Goal: Information Seeking & Learning: Learn about a topic

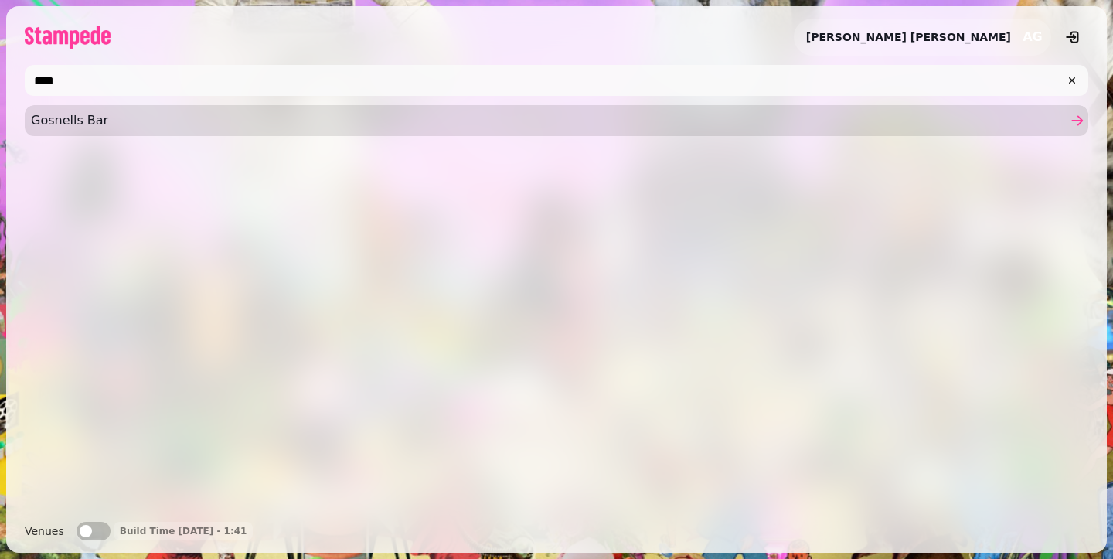
type input "****"
click at [279, 114] on span "Gosnells Bar" at bounding box center [549, 120] width 1036 height 19
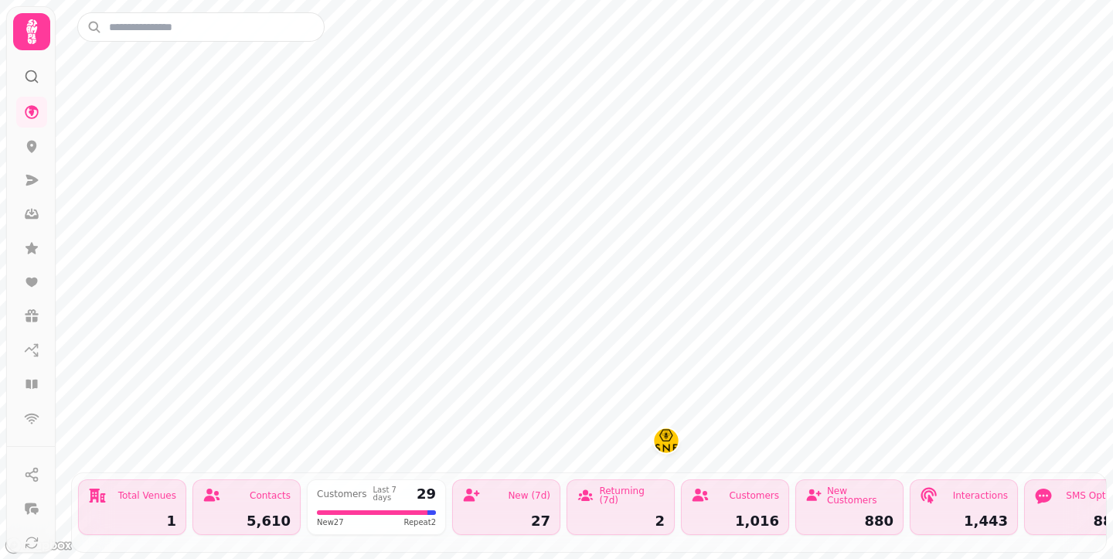
drag, startPoint x: 30, startPoint y: 41, endPoint x: 22, endPoint y: 46, distance: 9.0
click at [30, 40] on icon at bounding box center [31, 31] width 11 height 25
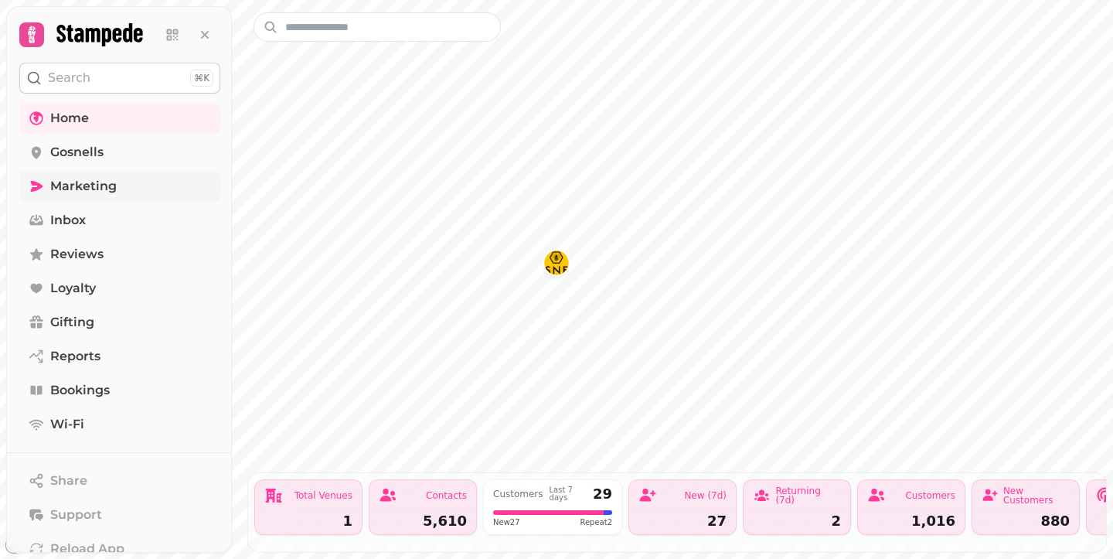
click at [75, 194] on span "Marketing" at bounding box center [83, 186] width 66 height 19
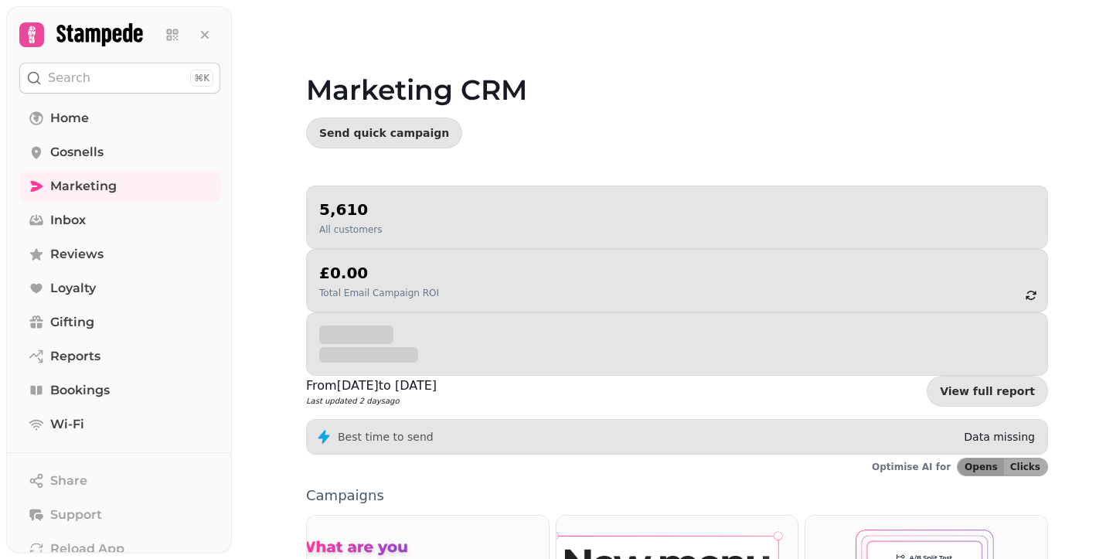
scroll to position [406, 0]
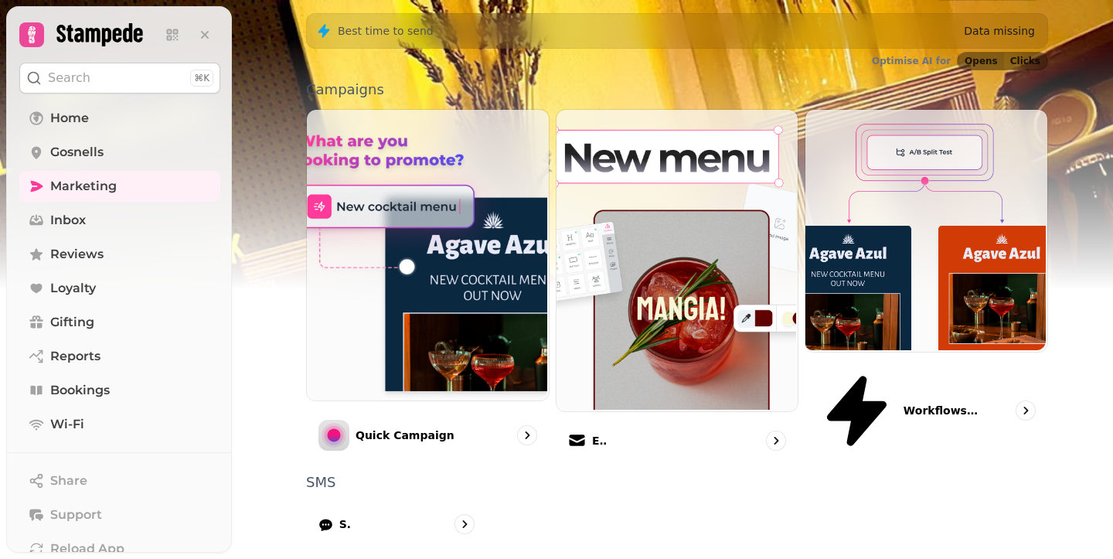
drag, startPoint x: 408, startPoint y: 438, endPoint x: 491, endPoint y: 328, distance: 137.9
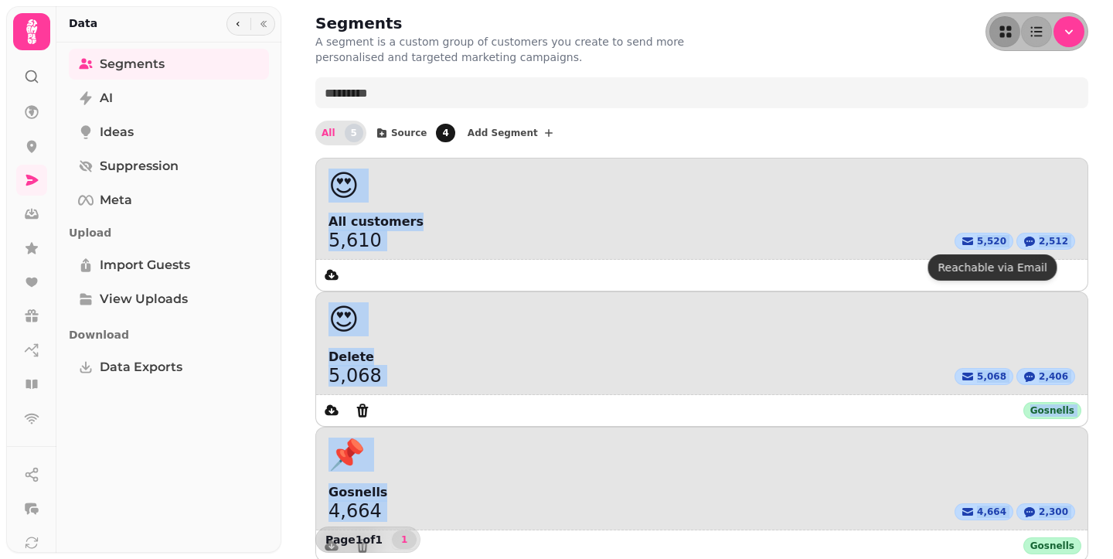
drag, startPoint x: 650, startPoint y: 128, endPoint x: 1000, endPoint y: 344, distance: 411.5
click at [1000, 344] on div "Segments A segment is a custom group of customers you create to send more perso…" at bounding box center [702, 441] width 822 height 883
click at [1000, 344] on div "😍 All customers 5,610 5,520 2,512 😍 Delete 5,068 5,068 2,406 Gosnells 📌 Gosnell…" at bounding box center [701, 495] width 773 height 675
drag, startPoint x: 1000, startPoint y: 344, endPoint x: 606, endPoint y: 122, distance: 452.2
click at [606, 122] on div "Segments A segment is a custom group of customers you create to send more perso…" at bounding box center [702, 441] width 822 height 883
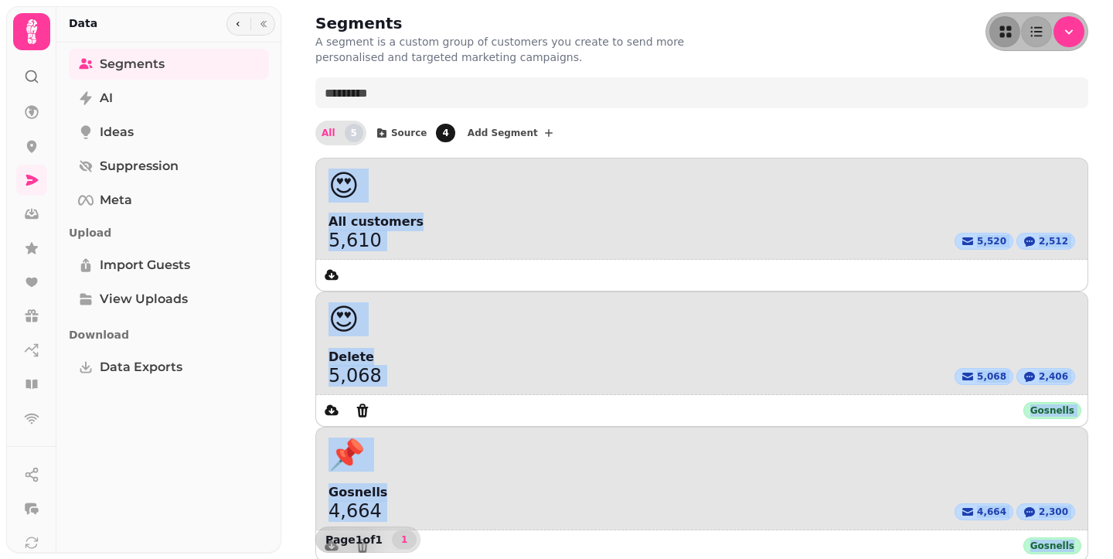
click at [606, 122] on div "All 5 Source 4 Add Segment" at bounding box center [701, 133] width 773 height 25
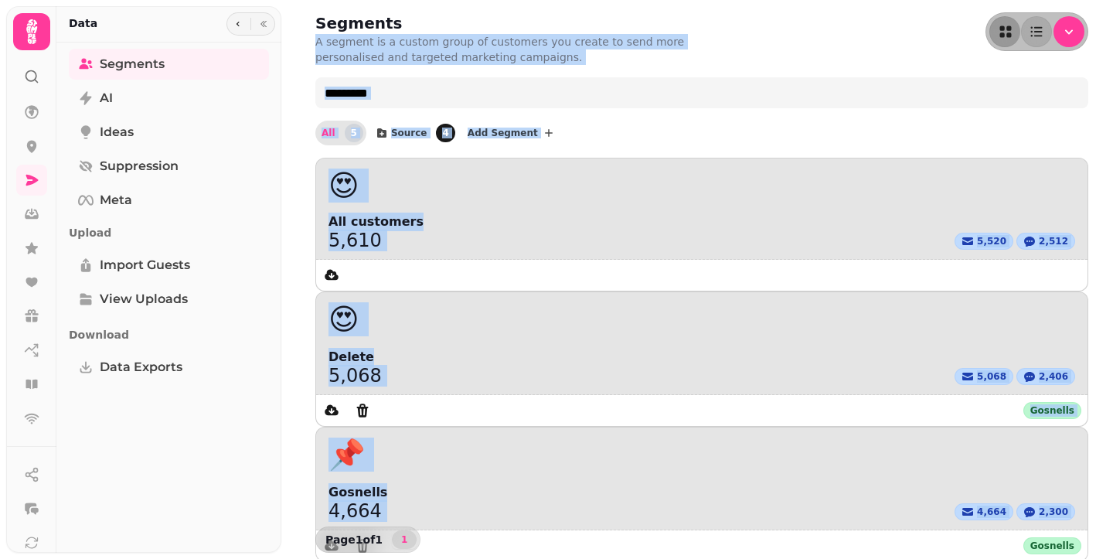
drag, startPoint x: 917, startPoint y: 372, endPoint x: 735, endPoint y: 22, distance: 394.0
click at [735, 22] on div "Segments A segment is a custom group of customers you create to send more perso…" at bounding box center [702, 441] width 822 height 883
click at [735, 22] on div "Segments A segment is a custom group of customers you create to send more perso…" at bounding box center [701, 38] width 773 height 53
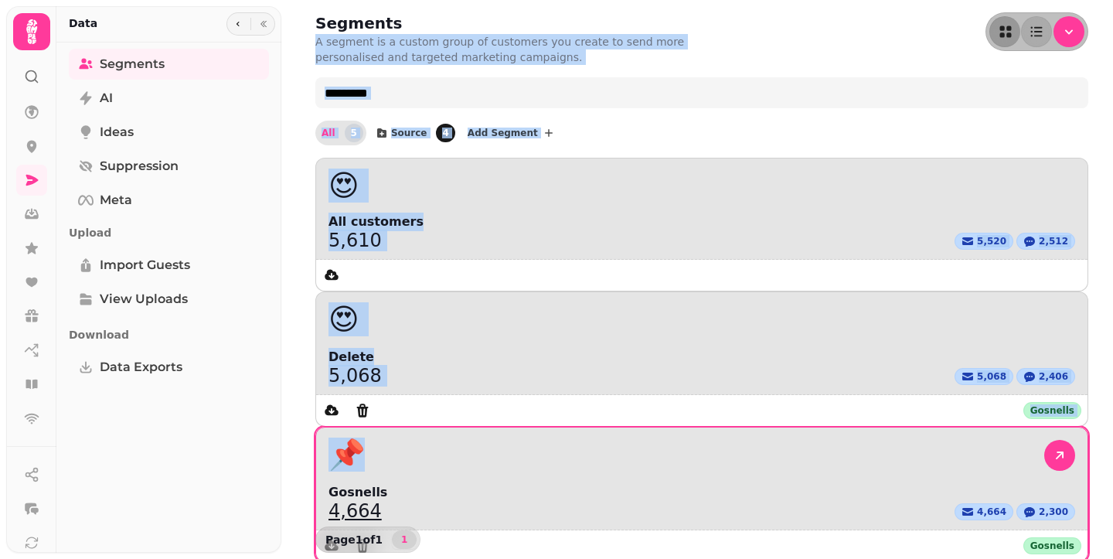
drag, startPoint x: 735, startPoint y: 22, endPoint x: 1000, endPoint y: 292, distance: 378.1
click at [950, 185] on div "Segments A segment is a custom group of customers you create to send more perso…" at bounding box center [702, 441] width 822 height 883
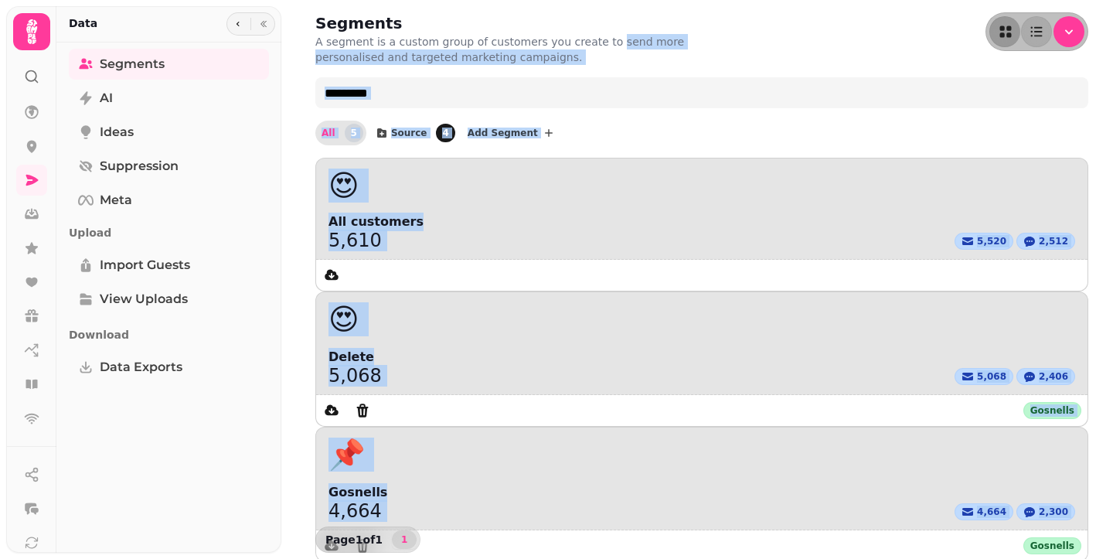
drag, startPoint x: 1018, startPoint y: 353, endPoint x: 600, endPoint y: 36, distance: 525.0
click at [600, 36] on div "Segments A segment is a custom group of customers you create to send more perso…" at bounding box center [702, 441] width 822 height 883
click at [600, 36] on p "A segment is a custom group of customers you create to send more personalised a…" at bounding box center [513, 49] width 396 height 31
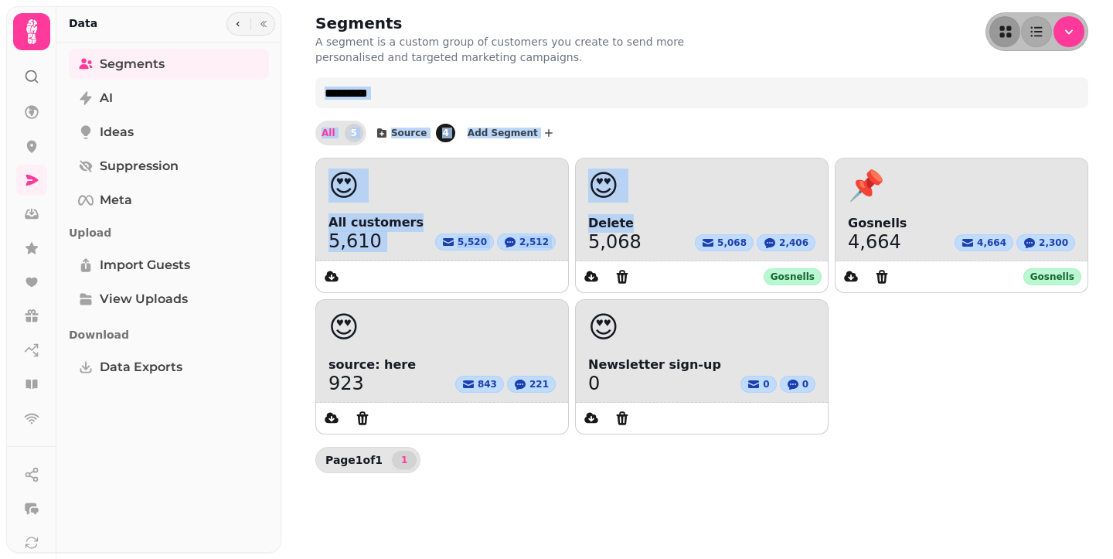
drag, startPoint x: 577, startPoint y: 245, endPoint x: 674, endPoint y: 46, distance: 221.5
click at [670, 49] on div "Segments A segment is a custom group of customers you create to send more perso…" at bounding box center [702, 242] width 822 height 485
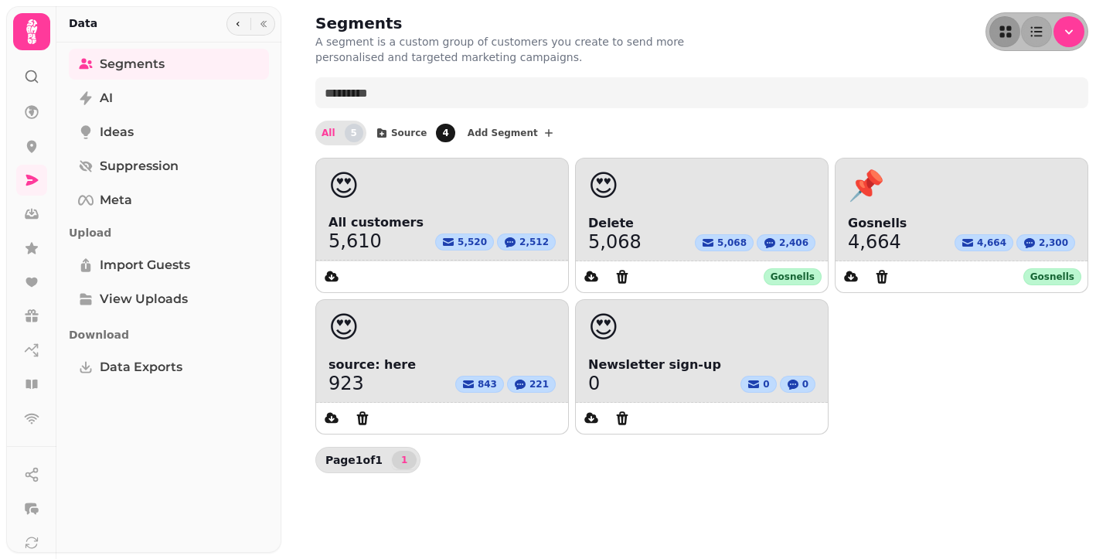
click at [718, 32] on div "Segments A segment is a custom group of customers you create to send more perso…" at bounding box center [701, 38] width 773 height 53
